Goal: Task Accomplishment & Management: Manage account settings

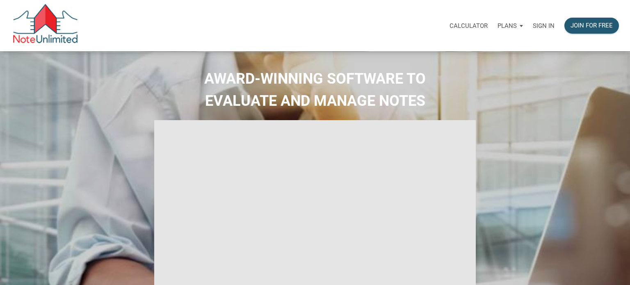
select select
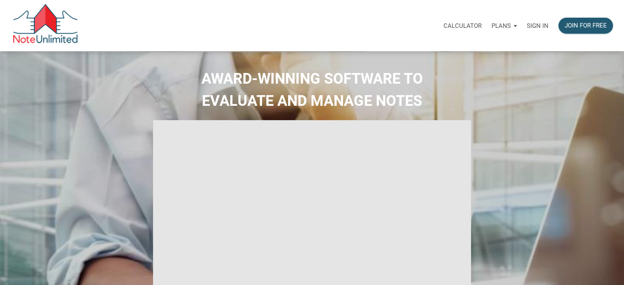
type input "Introduction to new features"
select select
click at [536, 28] on p "Sign in" at bounding box center [538, 25] width 22 height 7
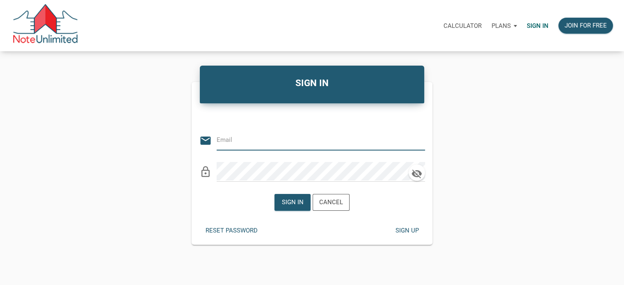
type input "tom@thepropertyforce.com"
click at [294, 203] on div "Sign in" at bounding box center [293, 202] width 22 height 9
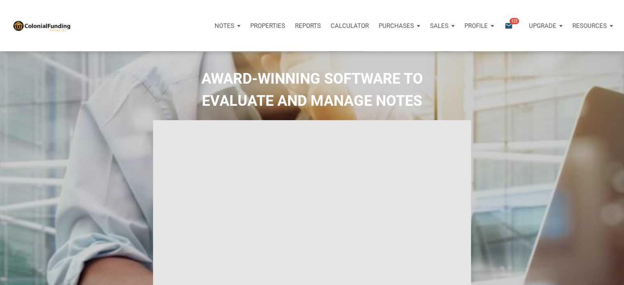
type input "Introduction to new features"
select select
click at [509, 23] on icon "email" at bounding box center [509, 25] width 10 height 9
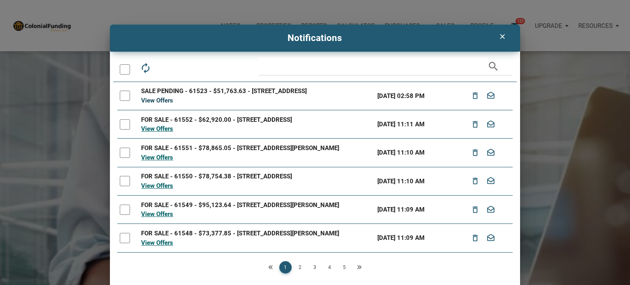
click at [160, 104] on link "View Offers" at bounding box center [157, 100] width 32 height 7
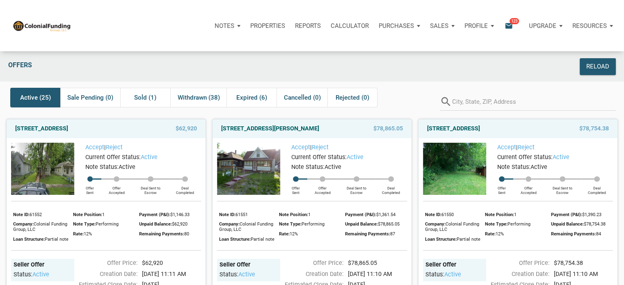
click at [234, 27] on p "Sales" at bounding box center [225, 25] width 20 height 7
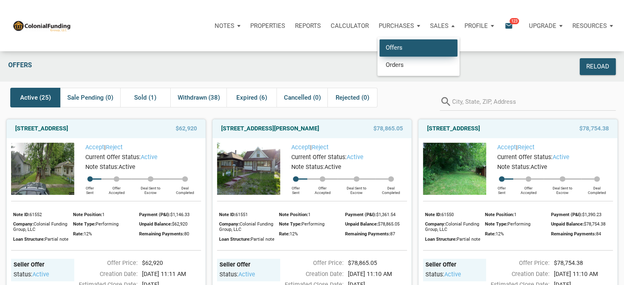
click at [394, 49] on link "Offers" at bounding box center [419, 47] width 78 height 17
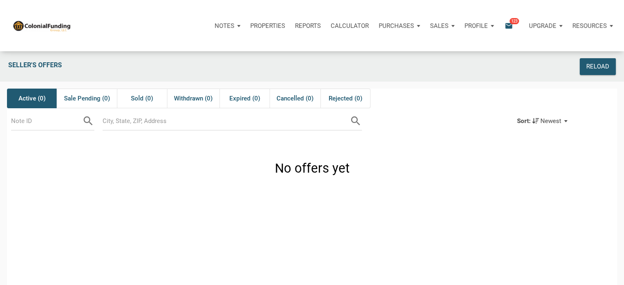
click at [507, 23] on icon "email" at bounding box center [509, 25] width 10 height 9
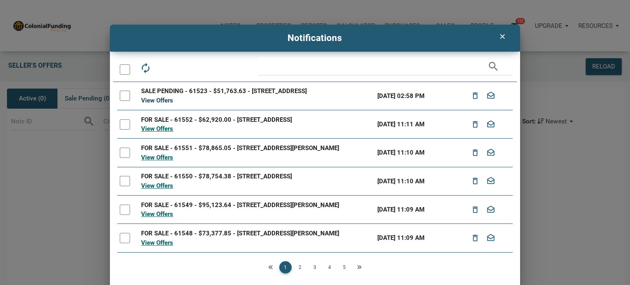
click at [155, 104] on link "View Offers" at bounding box center [157, 100] width 32 height 7
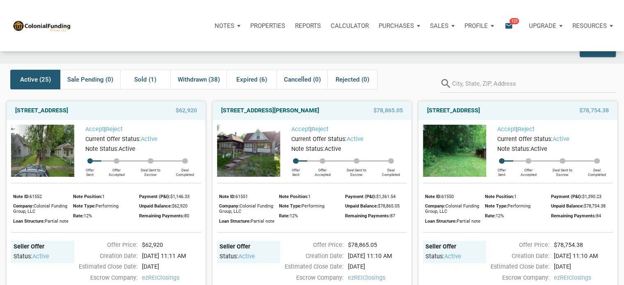
scroll to position [11, 0]
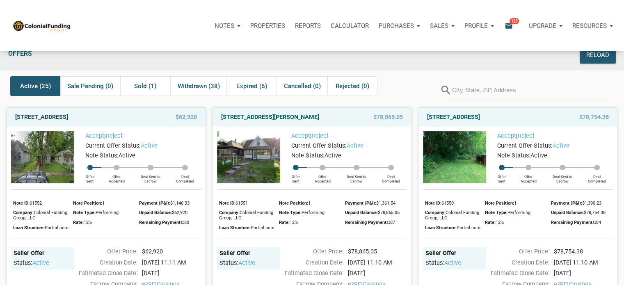
click at [68, 117] on link "[STREET_ADDRESS]" at bounding box center [41, 117] width 53 height 10
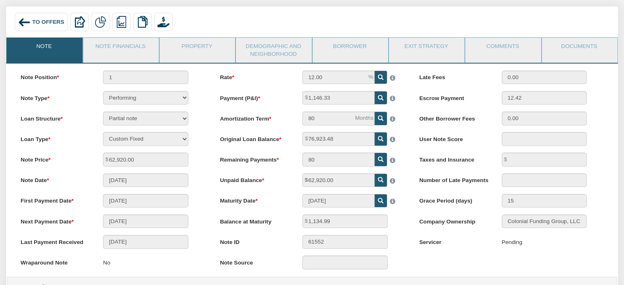
scroll to position [52, 0]
click at [573, 46] on link "Documents" at bounding box center [579, 47] width 75 height 21
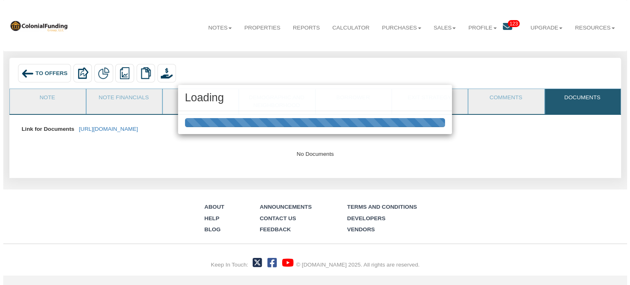
scroll to position [0, 0]
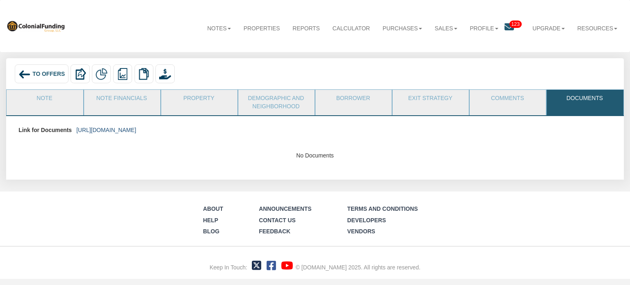
click at [136, 130] on link "https://colonialfundinggroup.sharepoint.com/:f:/s/operationsteam/EhDpr0Y2fuhCqL…" at bounding box center [106, 130] width 60 height 7
click at [23, 73] on img at bounding box center [24, 74] width 13 height 13
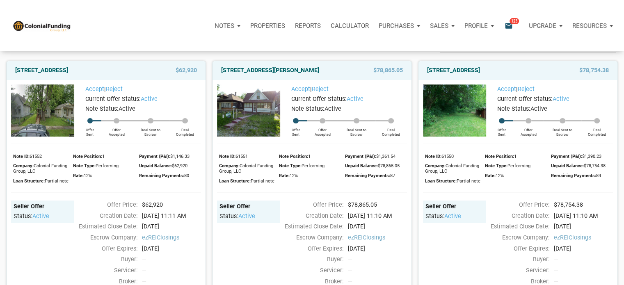
scroll to position [21, 0]
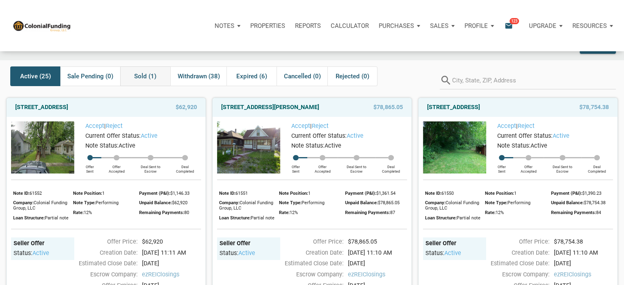
click at [144, 78] on span "Sold (1)" at bounding box center [145, 76] width 22 height 10
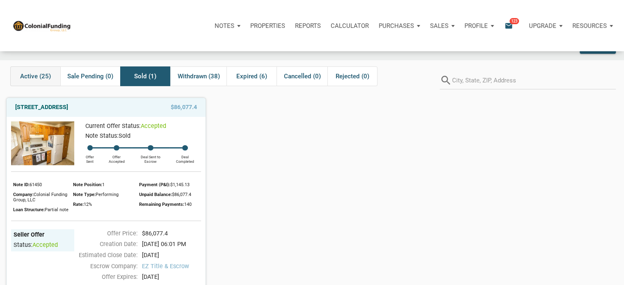
click at [36, 76] on span "Active (25)" at bounding box center [35, 76] width 31 height 10
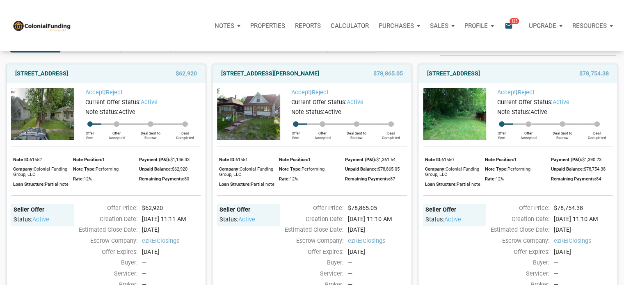
scroll to position [0, 0]
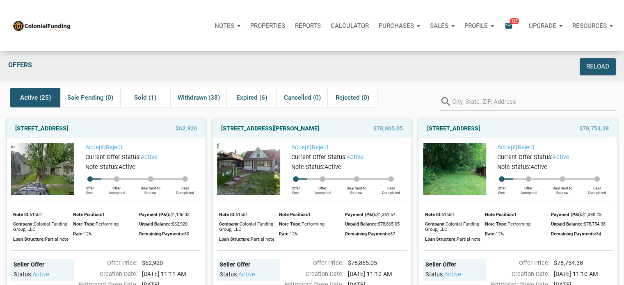
click at [252, 164] on img at bounding box center [248, 169] width 63 height 52
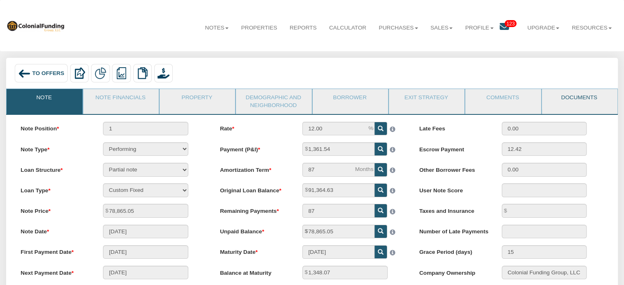
click at [577, 98] on link "Documents" at bounding box center [579, 99] width 75 height 21
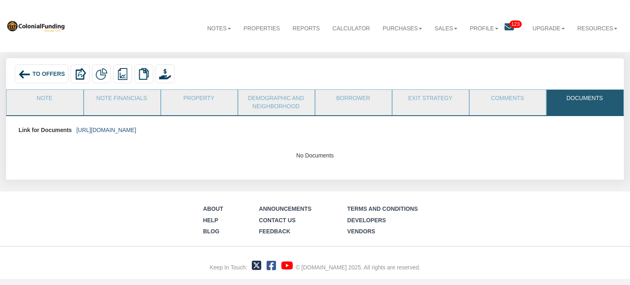
click at [136, 128] on link "https://colonialfundinggroup.sharepoint.com/:f:/s/operationsteam/El3AusL9Gt5CsP…" at bounding box center [106, 130] width 60 height 7
click at [511, 98] on link "Comments" at bounding box center [508, 100] width 76 height 21
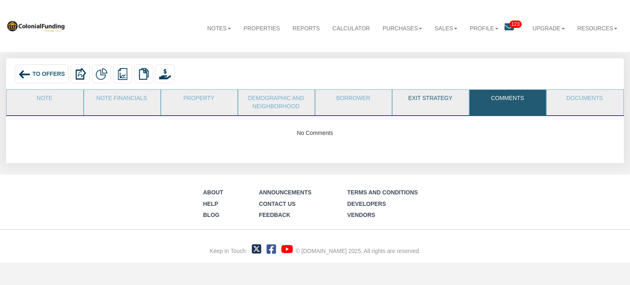
click at [429, 99] on link "Exit Strategy" at bounding box center [431, 100] width 76 height 21
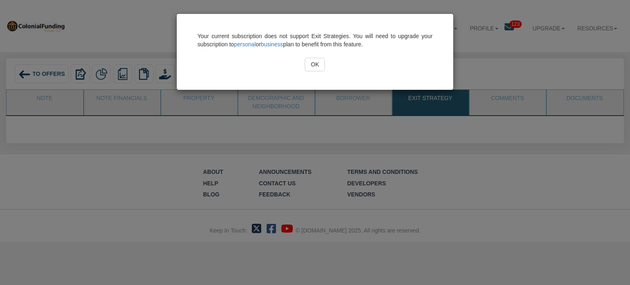
click at [314, 64] on input "OK" at bounding box center [315, 65] width 20 height 14
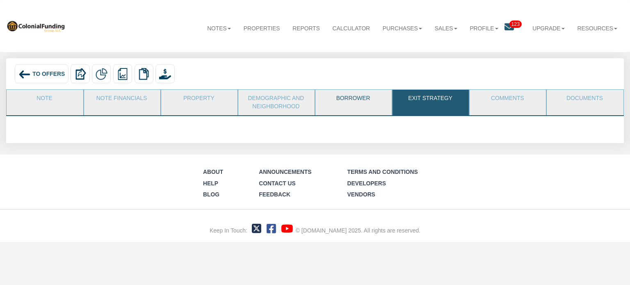
click at [355, 98] on link "Borrower" at bounding box center [354, 100] width 76 height 21
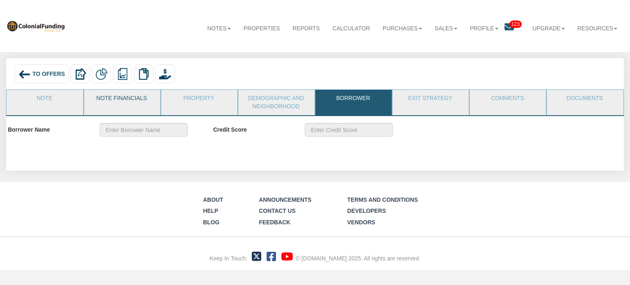
click at [119, 97] on link "Note Financials" at bounding box center [122, 100] width 76 height 21
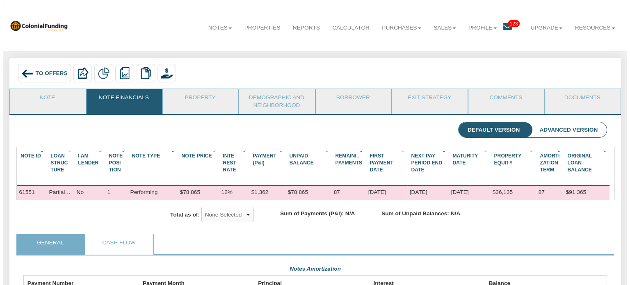
scroll to position [147, 584]
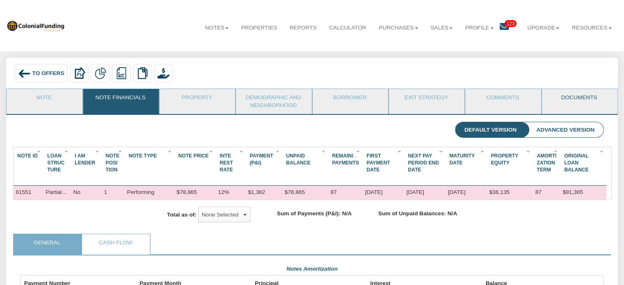
click at [583, 98] on link "Documents" at bounding box center [579, 99] width 75 height 21
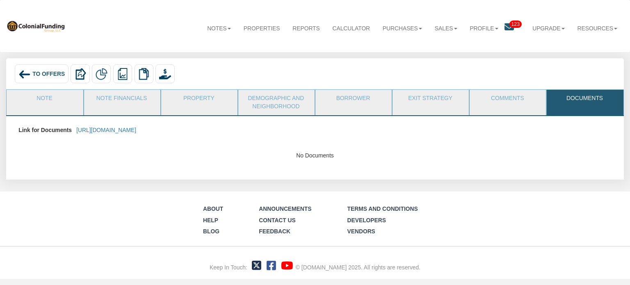
click at [21, 75] on img at bounding box center [24, 74] width 13 height 13
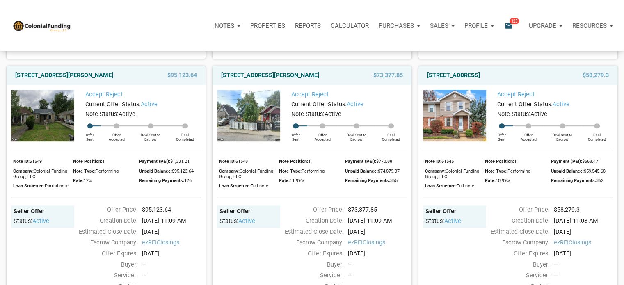
scroll to position [327, 0]
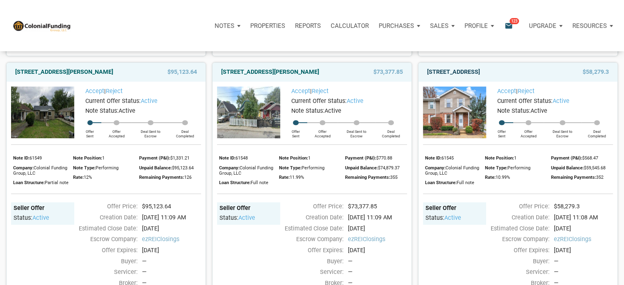
click at [472, 77] on link "[STREET_ADDRESS]" at bounding box center [453, 72] width 53 height 10
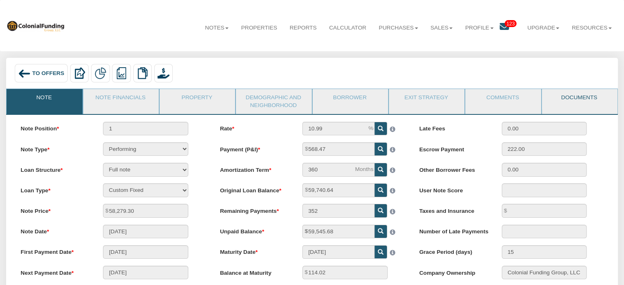
click at [579, 98] on link "Documents" at bounding box center [579, 99] width 75 height 21
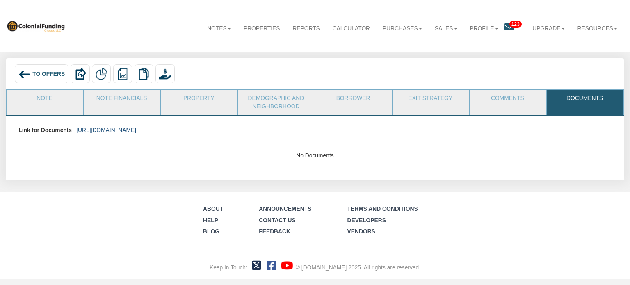
click at [136, 128] on link "https://colonialfundinggroup.sharepoint.com/:f:/s/operationsteam/Ekb2m03TfjpLoW…" at bounding box center [106, 130] width 60 height 7
click at [28, 71] on img at bounding box center [24, 74] width 13 height 13
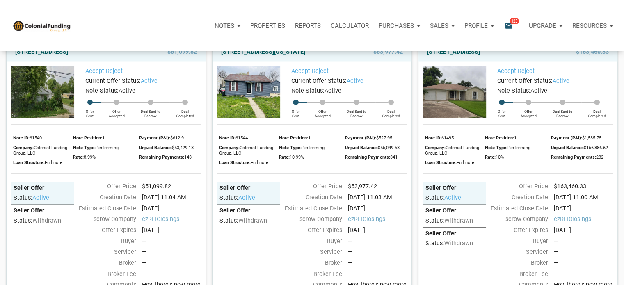
scroll to position [1704, 0]
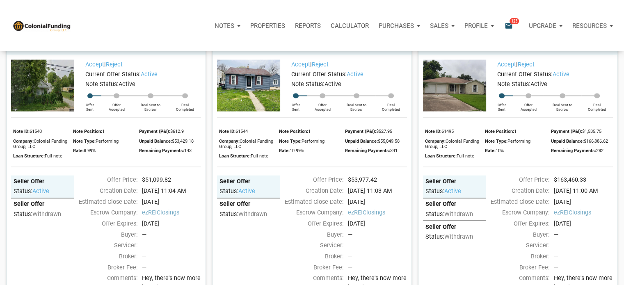
click at [287, 50] on link "[STREET_ADDRESS][US_STATE]" at bounding box center [263, 46] width 84 height 10
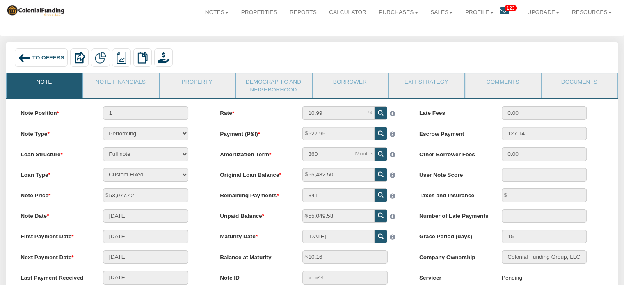
scroll to position [2, 0]
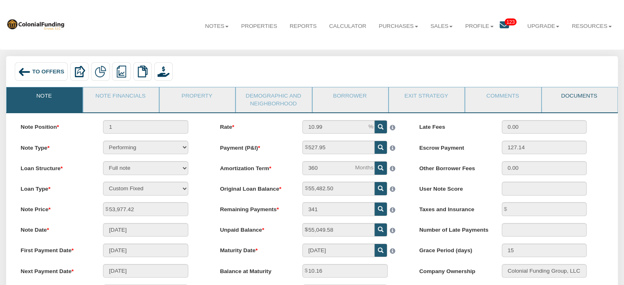
click at [580, 95] on link "Documents" at bounding box center [579, 97] width 75 height 21
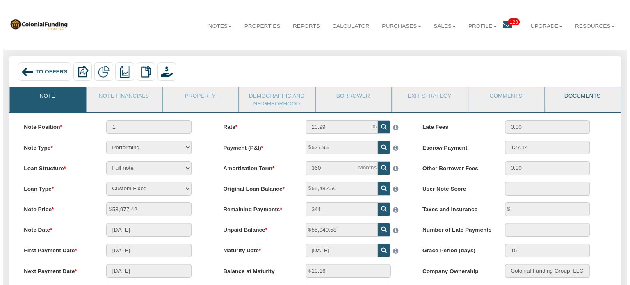
scroll to position [0, 0]
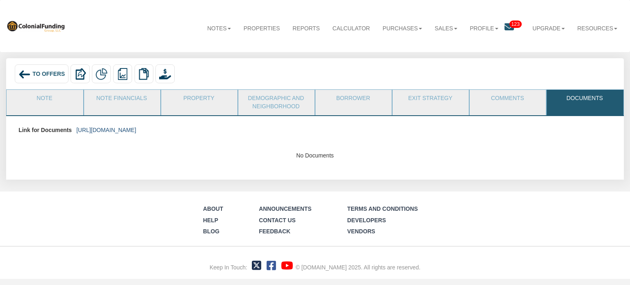
click at [136, 131] on link "https://colonialfundinggroup.sharepoint.com/:f:/s/operationsteam/Eg4Mqfs_XV1Mu0…" at bounding box center [106, 130] width 60 height 7
click at [30, 75] on img at bounding box center [24, 74] width 13 height 13
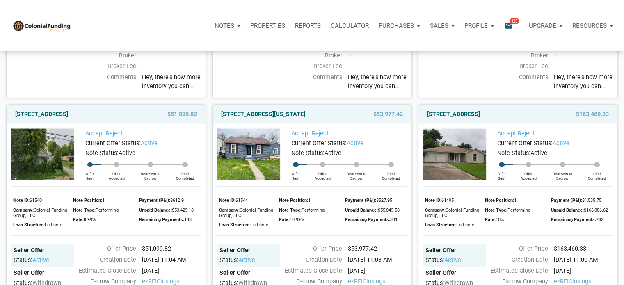
scroll to position [1628, 0]
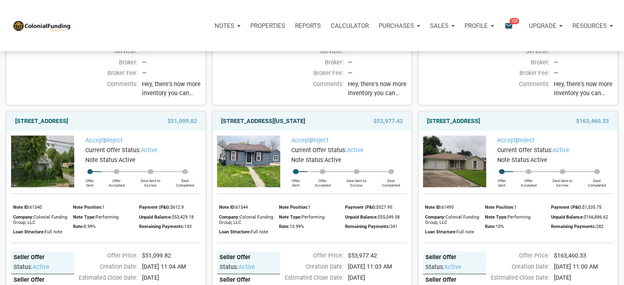
click at [289, 126] on link "5012 Washington Street, Westpoint, IN, 47992" at bounding box center [263, 122] width 84 height 10
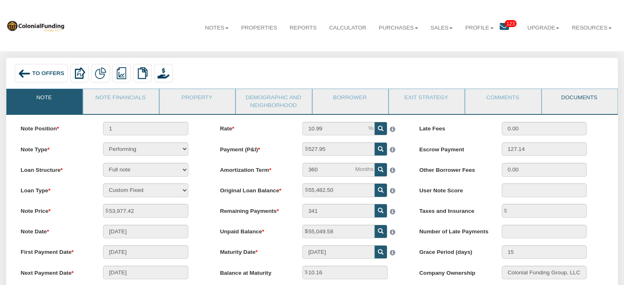
click at [576, 97] on link "Documents" at bounding box center [579, 99] width 75 height 21
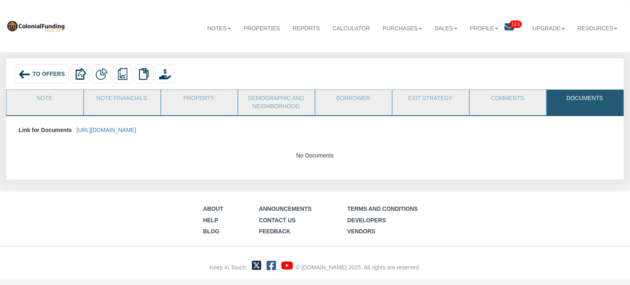
click at [576, 97] on link "Documents" at bounding box center [585, 100] width 76 height 21
click at [136, 131] on link "https://colonialfundinggroup.sharepoint.com/:f:/s/operationsteam/Eg4Mqfs_XV1Mu0…" at bounding box center [106, 130] width 60 height 7
click at [41, 96] on link "Note" at bounding box center [45, 100] width 76 height 21
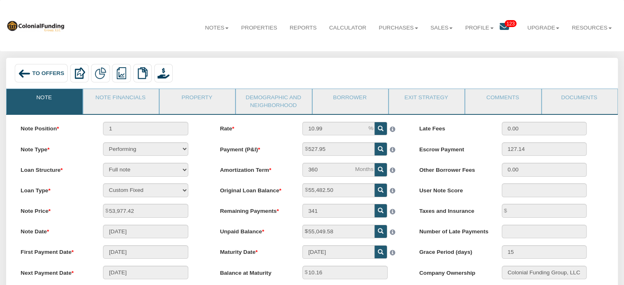
click at [40, 74] on span "To Offers" at bounding box center [48, 73] width 32 height 6
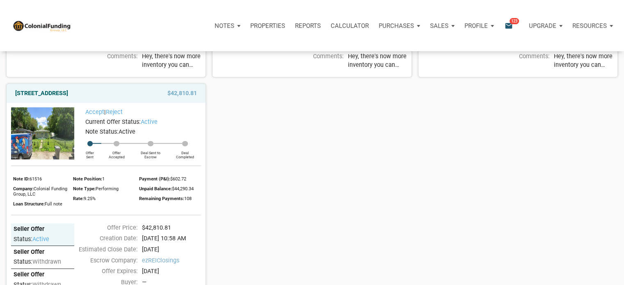
scroll to position [2274, 0]
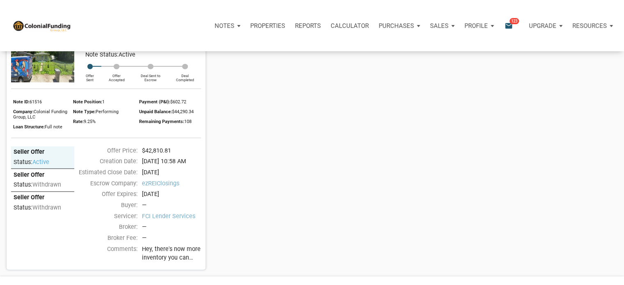
click at [68, 21] on link "[STREET_ADDRESS]" at bounding box center [41, 16] width 53 height 10
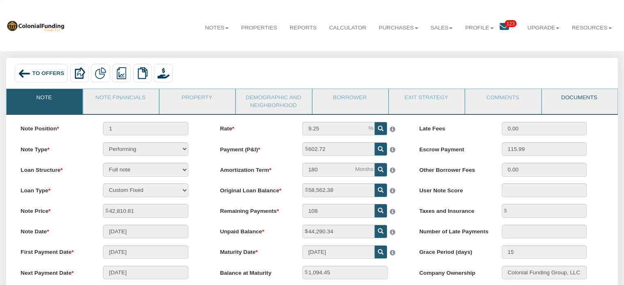
click at [577, 98] on link "Documents" at bounding box center [579, 99] width 75 height 21
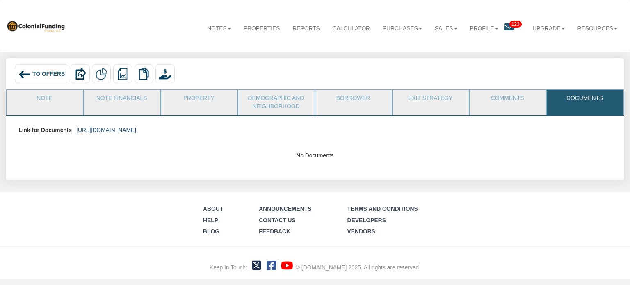
click at [136, 128] on link "https://colonialfundinggroup.sharepoint.com/:f:/s/operationsteam/EvO-oKxeN0NNgD…" at bounding box center [106, 130] width 60 height 7
click at [44, 97] on link "Note" at bounding box center [45, 100] width 76 height 21
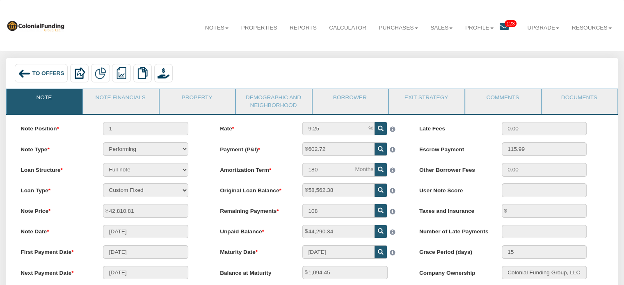
click at [33, 73] on span "To Offers" at bounding box center [48, 73] width 32 height 6
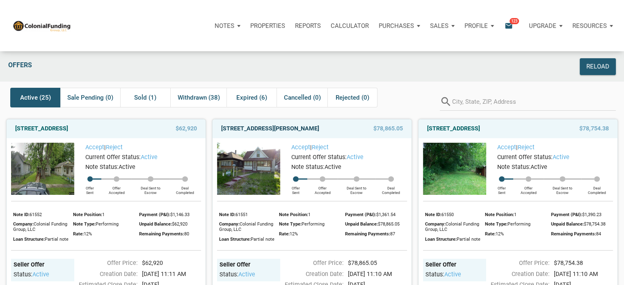
click at [278, 129] on link "[STREET_ADDRESS][PERSON_NAME]" at bounding box center [270, 129] width 98 height 10
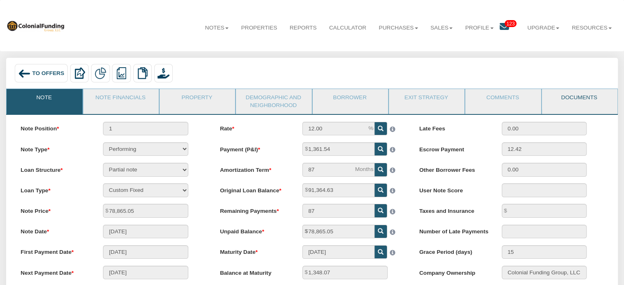
click at [578, 98] on link "Documents" at bounding box center [579, 99] width 75 height 21
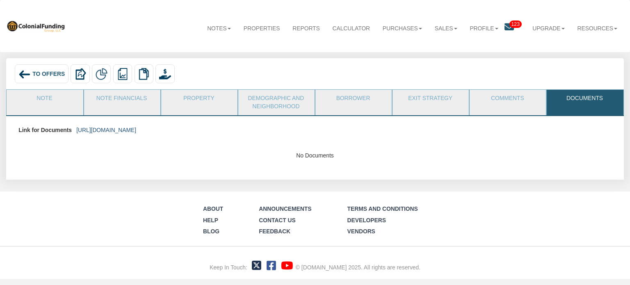
click at [136, 133] on link "https://colonialfundinggroup.sharepoint.com/:f:/s/operationsteam/El3AusL9Gt5CsP…" at bounding box center [106, 130] width 60 height 7
click at [48, 73] on span "To Offers" at bounding box center [48, 74] width 32 height 7
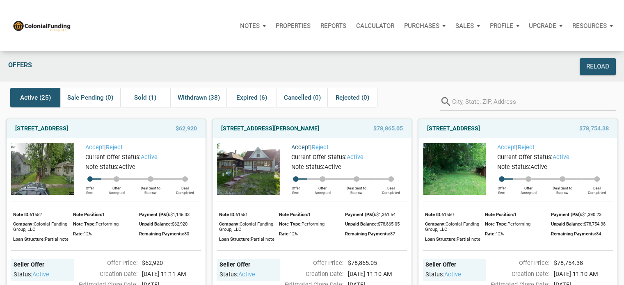
click at [300, 148] on link "Accept" at bounding box center [300, 147] width 19 height 7
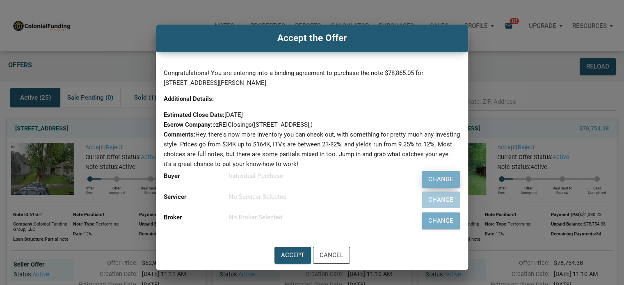
click at [440, 175] on div "Change" at bounding box center [441, 179] width 25 height 9
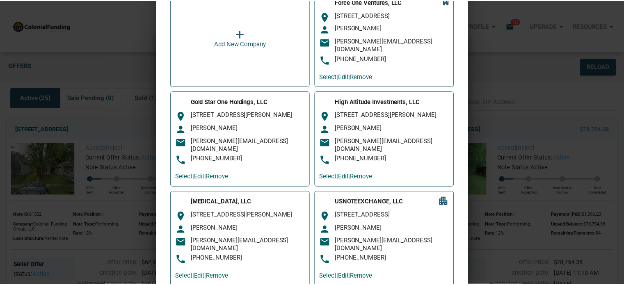
scroll to position [118, 0]
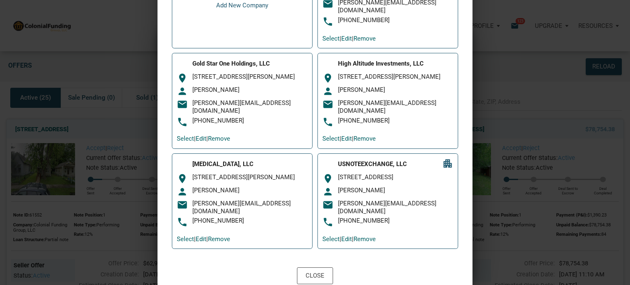
click at [229, 193] on div "Thomas Force" at bounding box center [250, 191] width 115 height 8
click at [183, 236] on link "Select" at bounding box center [185, 239] width 17 height 7
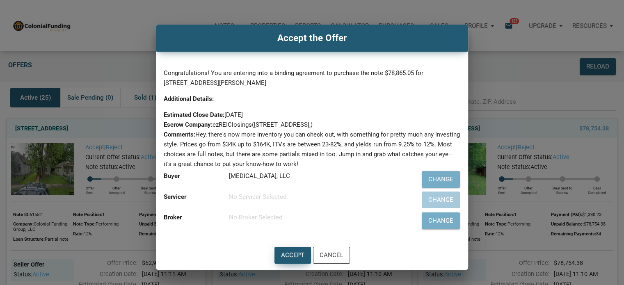
click at [292, 254] on div "Accept" at bounding box center [292, 255] width 23 height 9
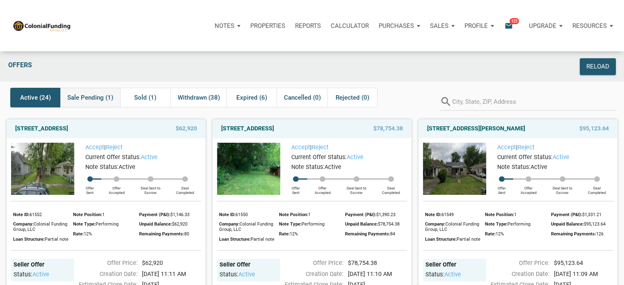
click at [92, 96] on span "Sale Pending (1)" at bounding box center [90, 98] width 46 height 10
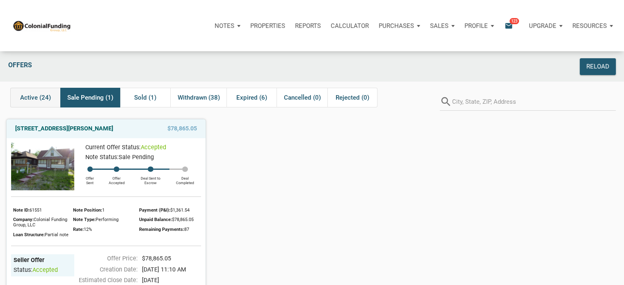
click at [34, 97] on span "Active (24)" at bounding box center [35, 98] width 31 height 10
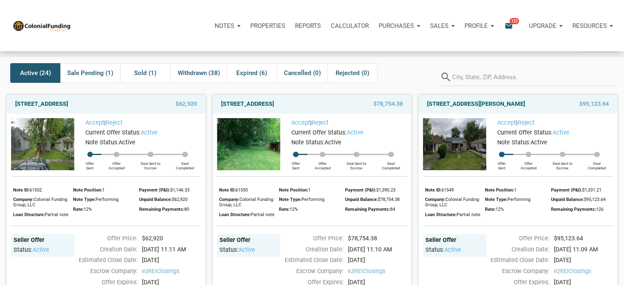
scroll to position [0, 0]
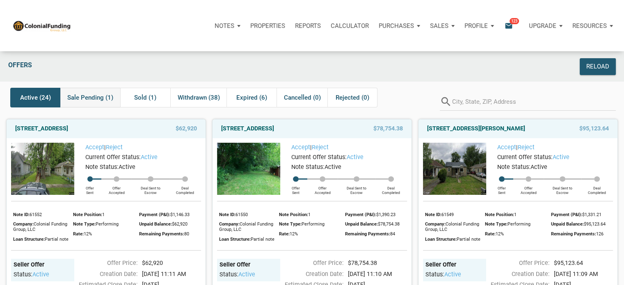
click at [89, 98] on span "Sale Pending (1)" at bounding box center [90, 98] width 46 height 10
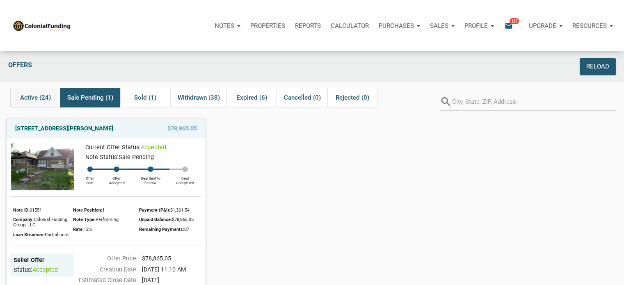
click at [34, 96] on span "Active (24)" at bounding box center [35, 98] width 31 height 10
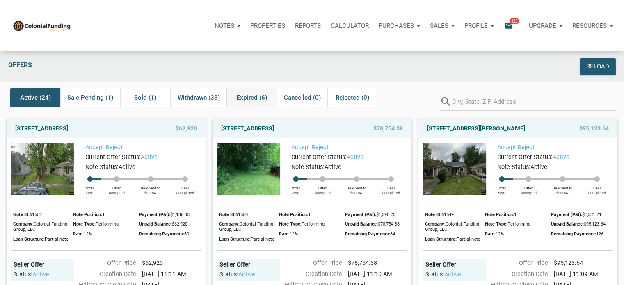
click at [256, 99] on span "Expired (6)" at bounding box center [251, 98] width 31 height 10
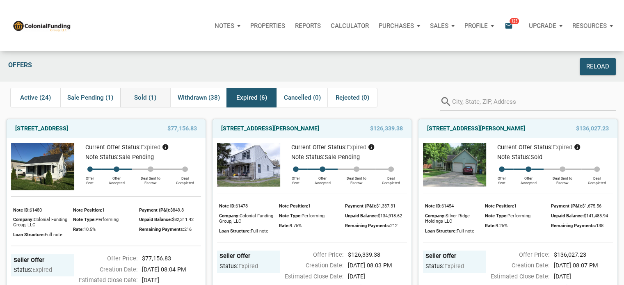
click at [149, 99] on span "Sold (1)" at bounding box center [145, 98] width 22 height 10
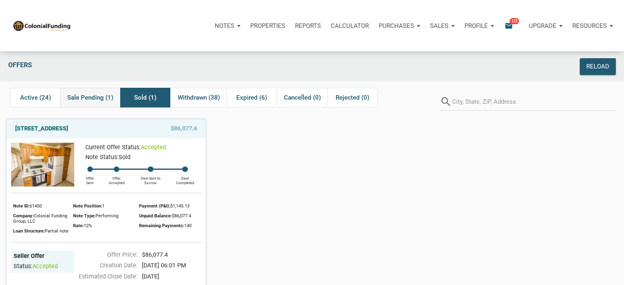
click at [83, 98] on span "Sale Pending (1)" at bounding box center [90, 98] width 46 height 10
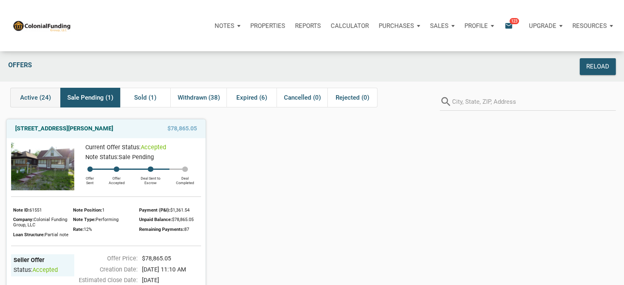
click at [34, 97] on span "Active (24)" at bounding box center [35, 98] width 31 height 10
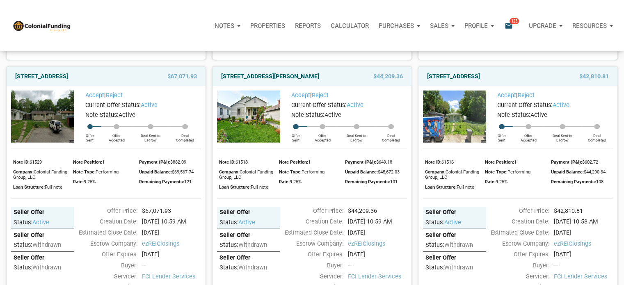
scroll to position [1947, 0]
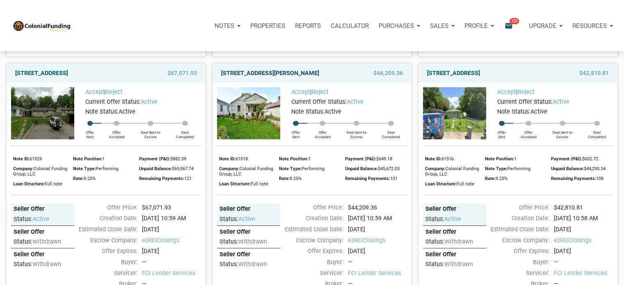
click at [274, 78] on link "3926 Spann Ave, Indianapolis, IN, 46203" at bounding box center [270, 74] width 98 height 10
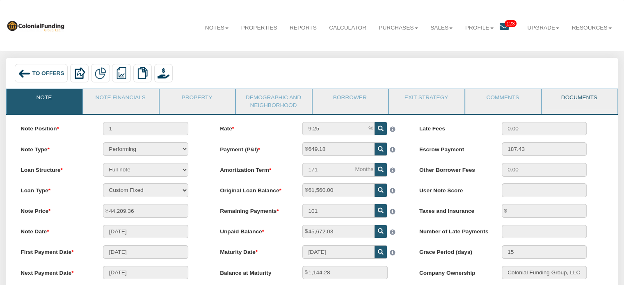
click at [582, 99] on link "Documents" at bounding box center [579, 99] width 75 height 21
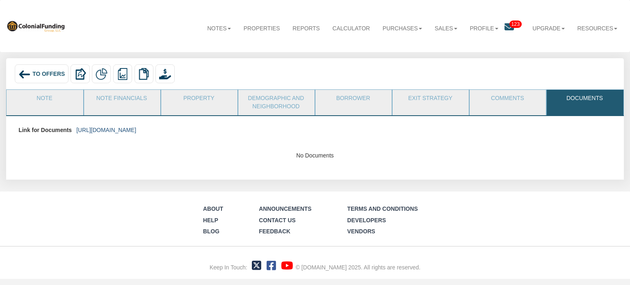
click at [136, 130] on link "https://colonialfundinggroup.sharepoint.com/:f:/s/operationsteam/Eie3GP2J02VNpG…" at bounding box center [106, 130] width 60 height 7
click at [43, 75] on span "To Offers" at bounding box center [48, 74] width 32 height 7
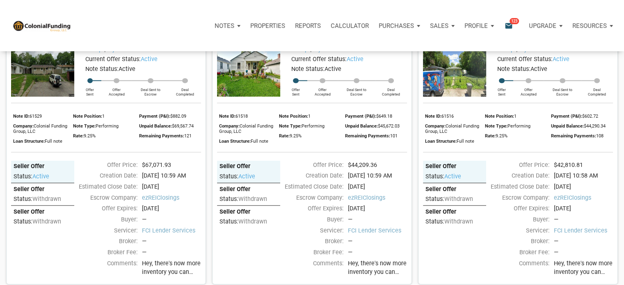
scroll to position [1992, 0]
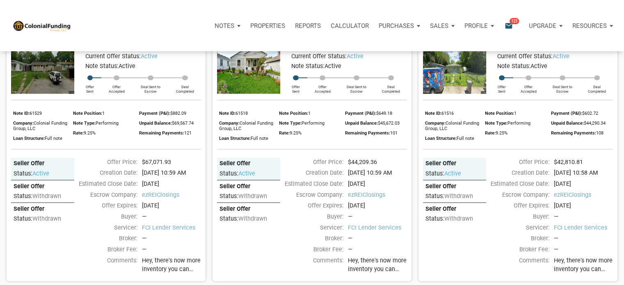
click at [300, 50] on link "Accept" at bounding box center [300, 46] width 19 height 7
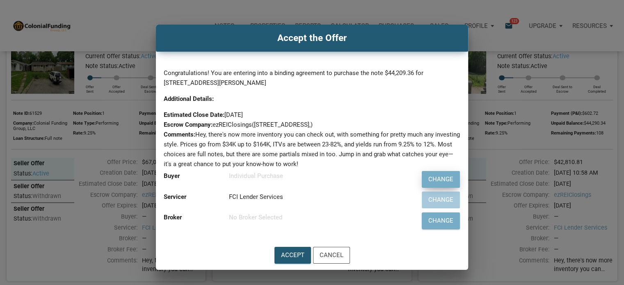
click at [442, 176] on div "Change" at bounding box center [441, 179] width 25 height 9
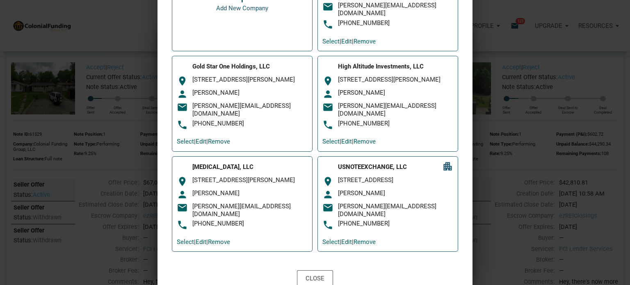
scroll to position [118, 0]
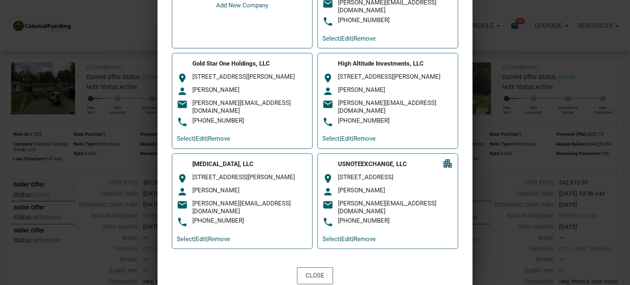
click at [185, 236] on link "Select" at bounding box center [185, 239] width 17 height 7
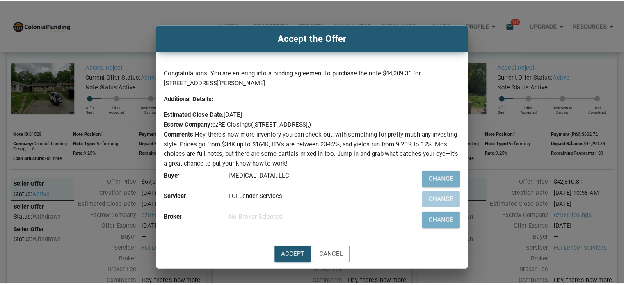
scroll to position [1992, 0]
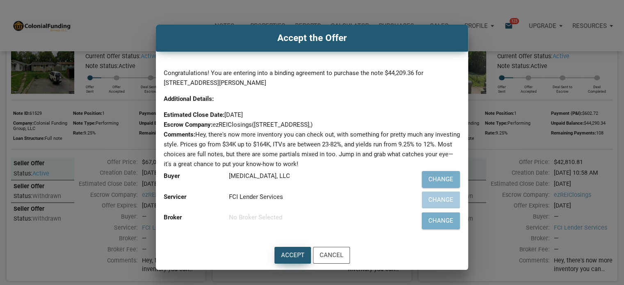
click at [292, 253] on div "Accept" at bounding box center [292, 255] width 23 height 9
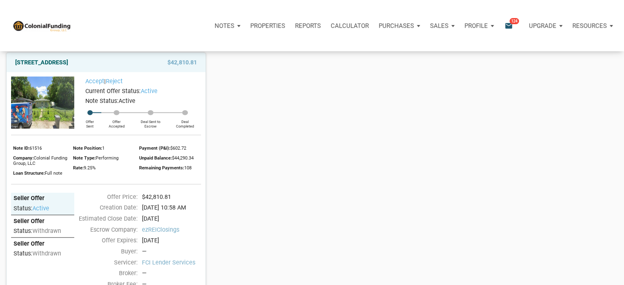
scroll to position [1960, 0]
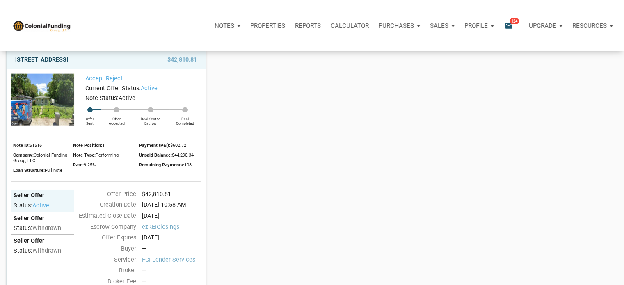
click at [68, 65] on link "3725 Baltimore Avenue, Indianapolis, IN, 46218" at bounding box center [41, 60] width 53 height 10
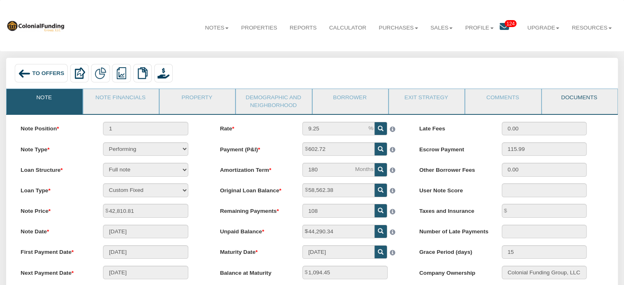
click at [578, 97] on link "Documents" at bounding box center [579, 99] width 75 height 21
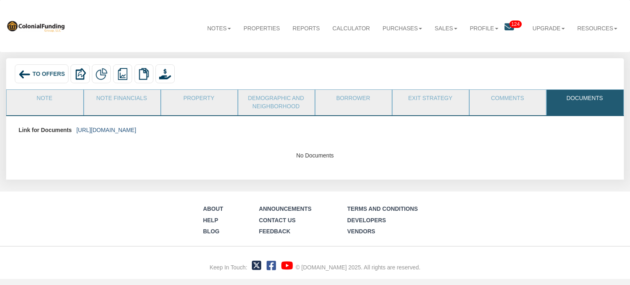
click at [136, 129] on link "[URL][DOMAIN_NAME]" at bounding box center [106, 130] width 60 height 7
